Goal: Task Accomplishment & Management: Manage account settings

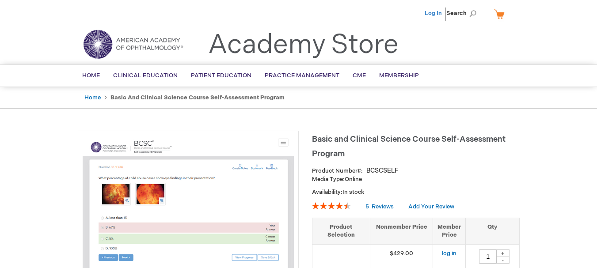
click at [436, 13] on link "Log In" at bounding box center [432, 13] width 17 height 7
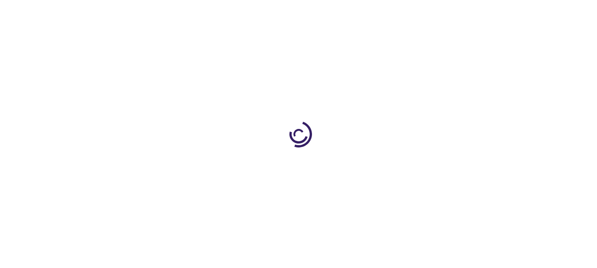
type input "1"
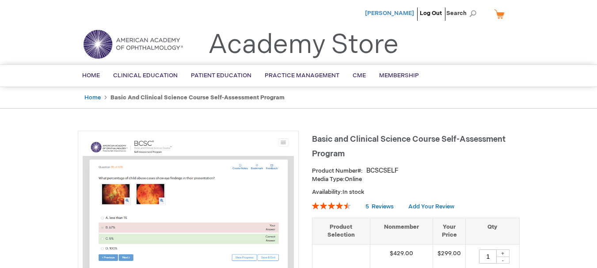
click at [375, 15] on span "Adetayo Oladele-Ajose" at bounding box center [389, 13] width 49 height 7
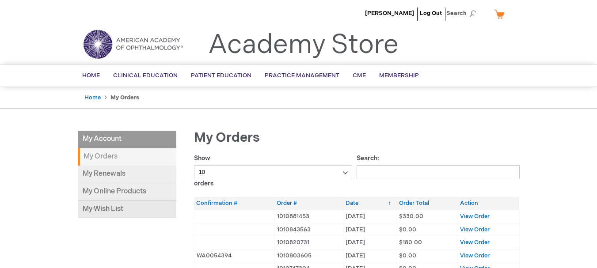
click at [119, 205] on link "My Wish List" at bounding box center [127, 209] width 98 height 17
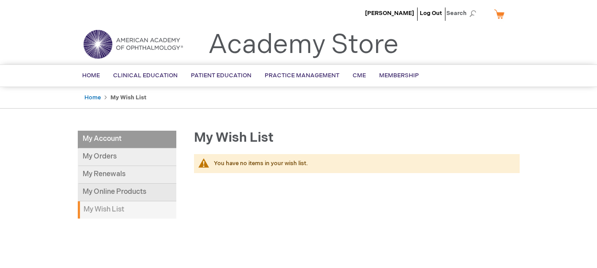
click at [137, 196] on link "My Online Products" at bounding box center [127, 193] width 98 height 18
